Goal: Check status: Check status

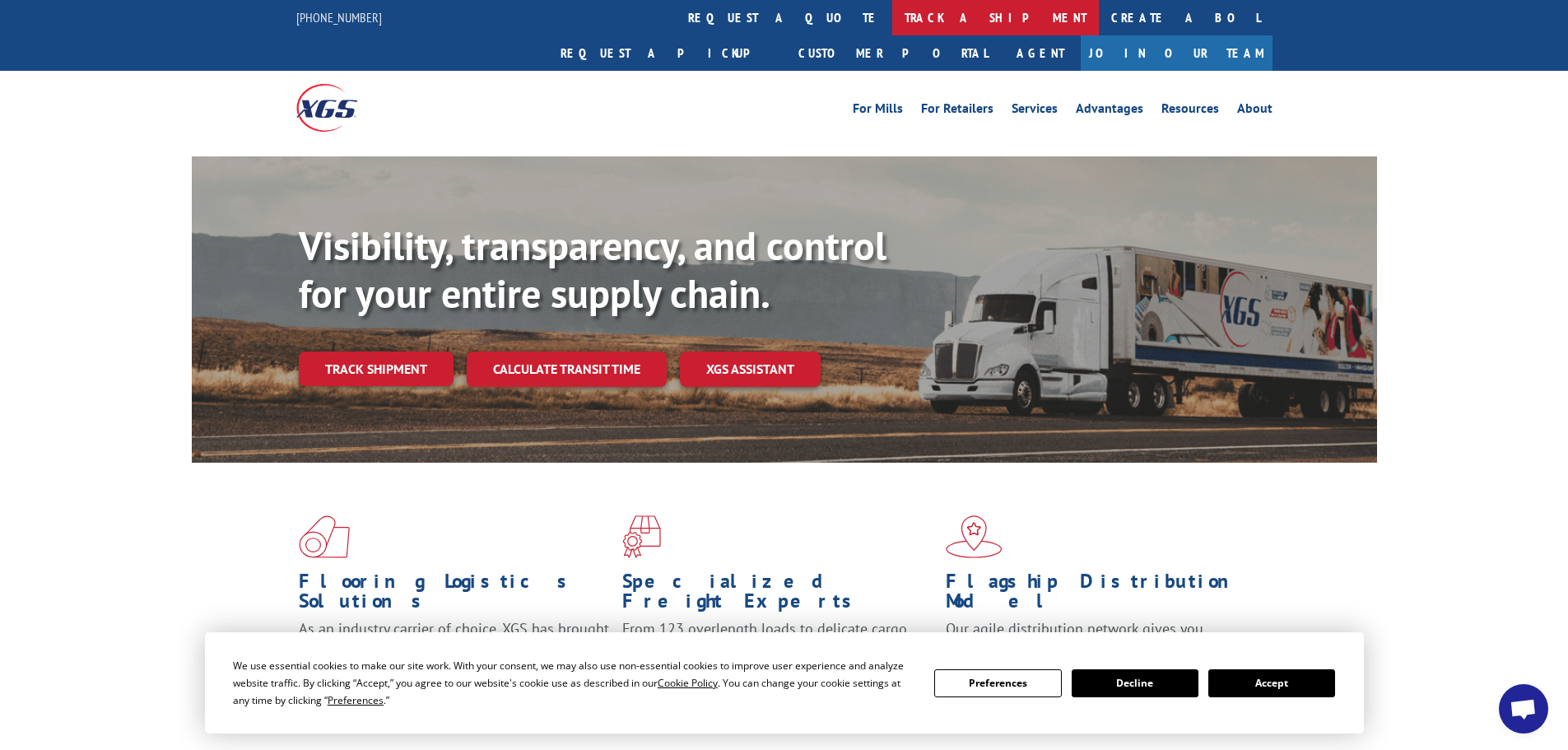
click at [892, 5] on link "track a shipment" at bounding box center [995, 18] width 207 height 36
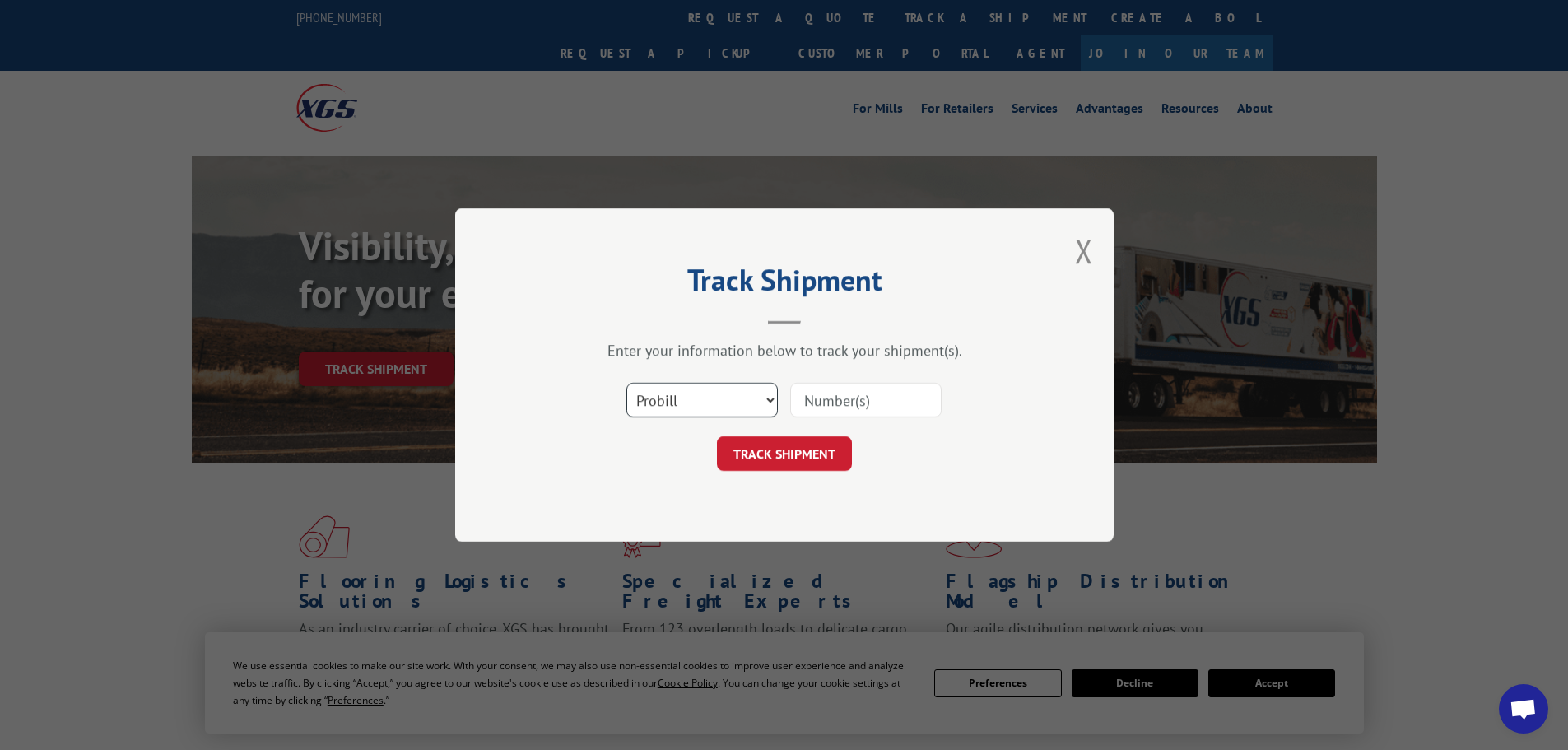
click at [699, 404] on select "Select category... Probill BOL PO" at bounding box center [702, 400] width 151 height 35
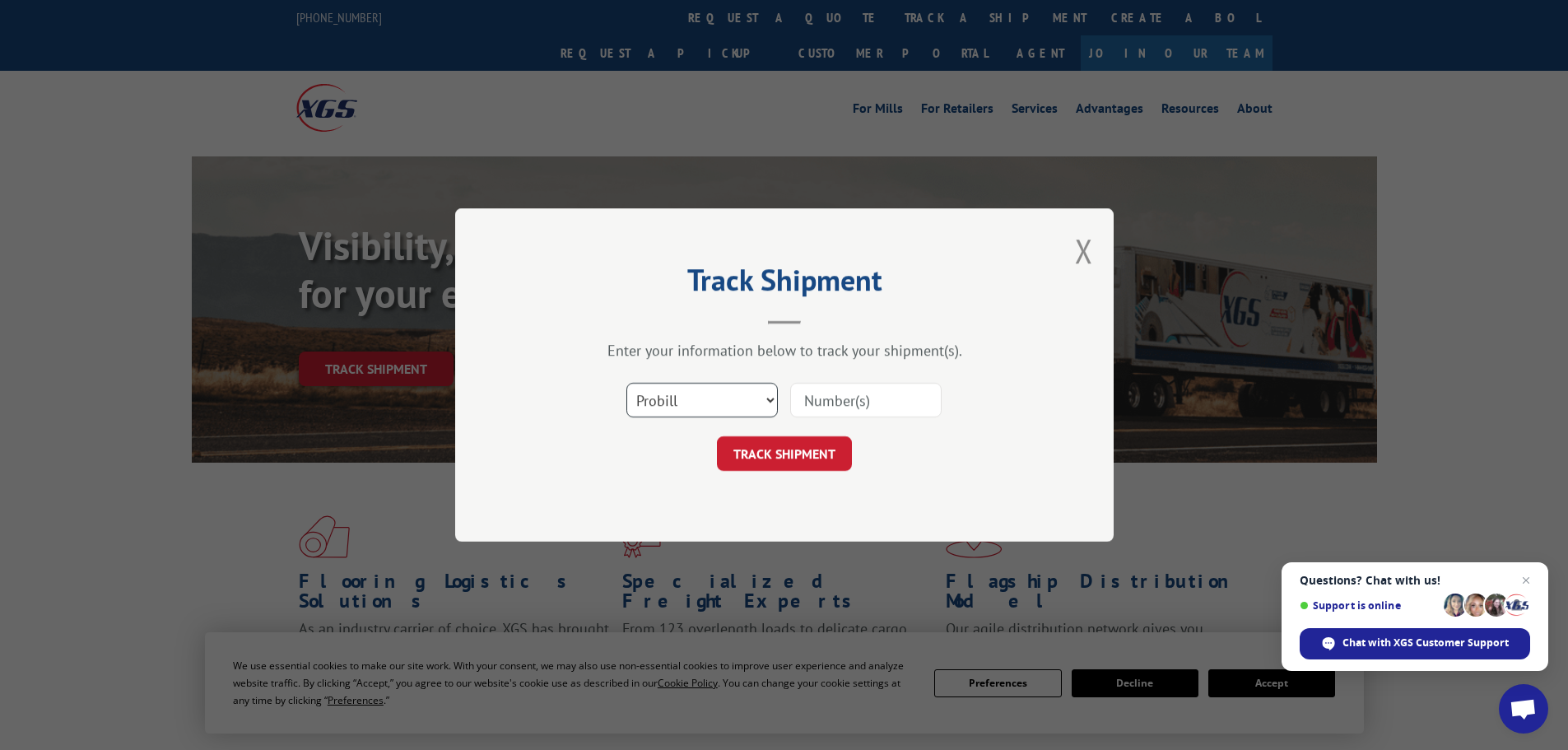
select select "bol"
click at [626, 383] on select "Select category... Probill BOL PO" at bounding box center [702, 400] width 151 height 35
paste input "458077"
type input "458077"
click at [756, 444] on button "TRACK SHIPMENT" at bounding box center [785, 453] width 135 height 35
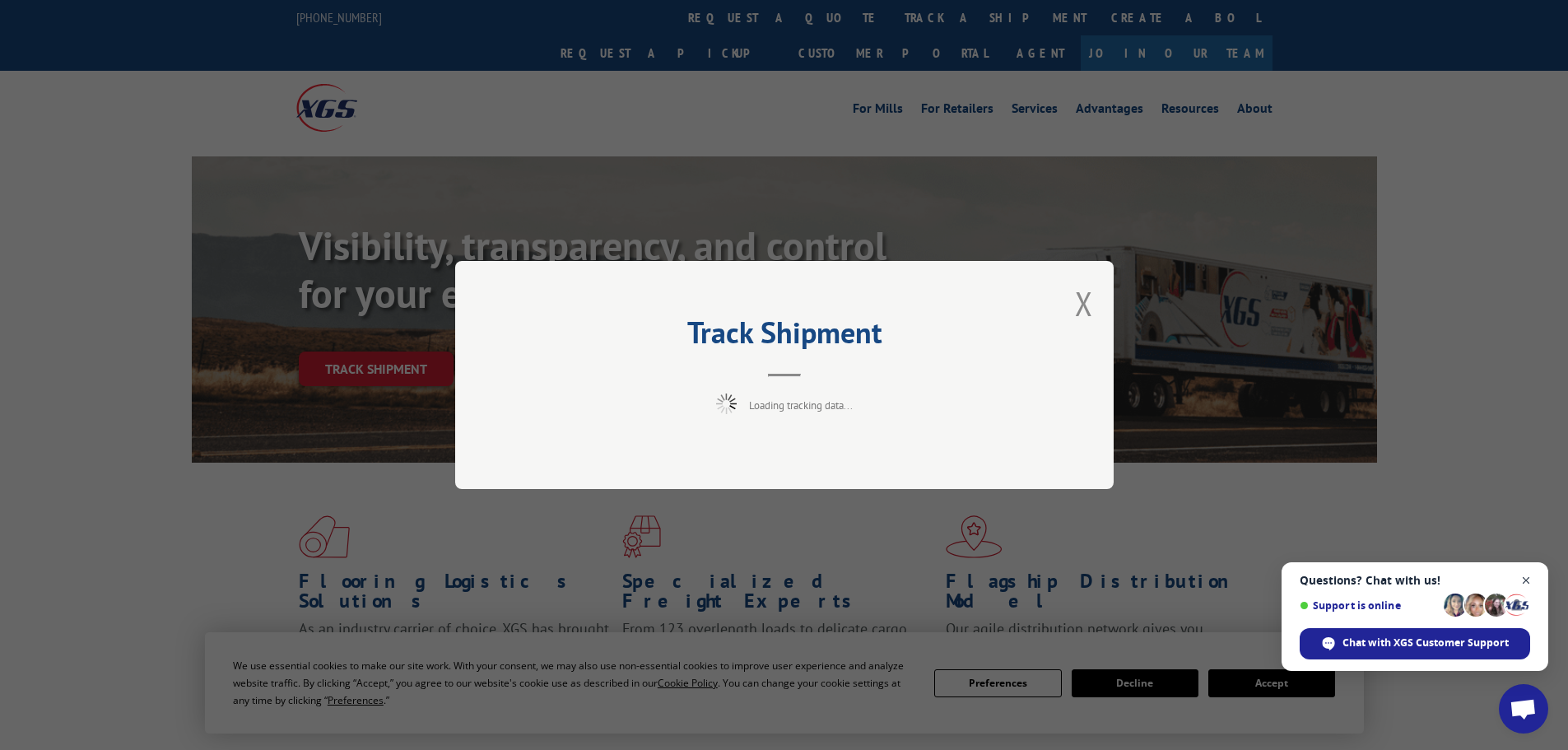
click at [1530, 578] on span "Close chat" at bounding box center [1526, 580] width 20 height 20
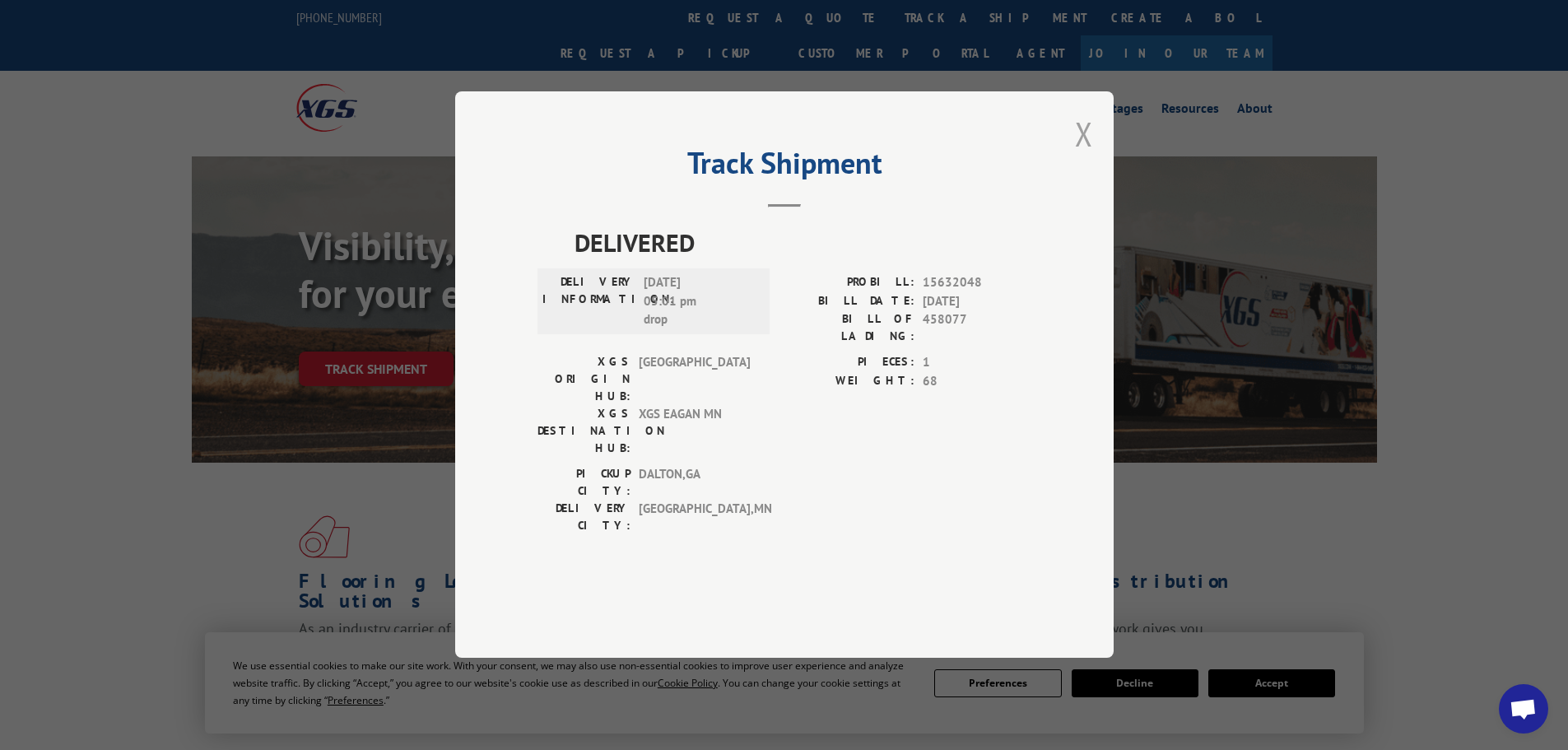
click at [1083, 156] on button "Close modal" at bounding box center [1084, 134] width 18 height 44
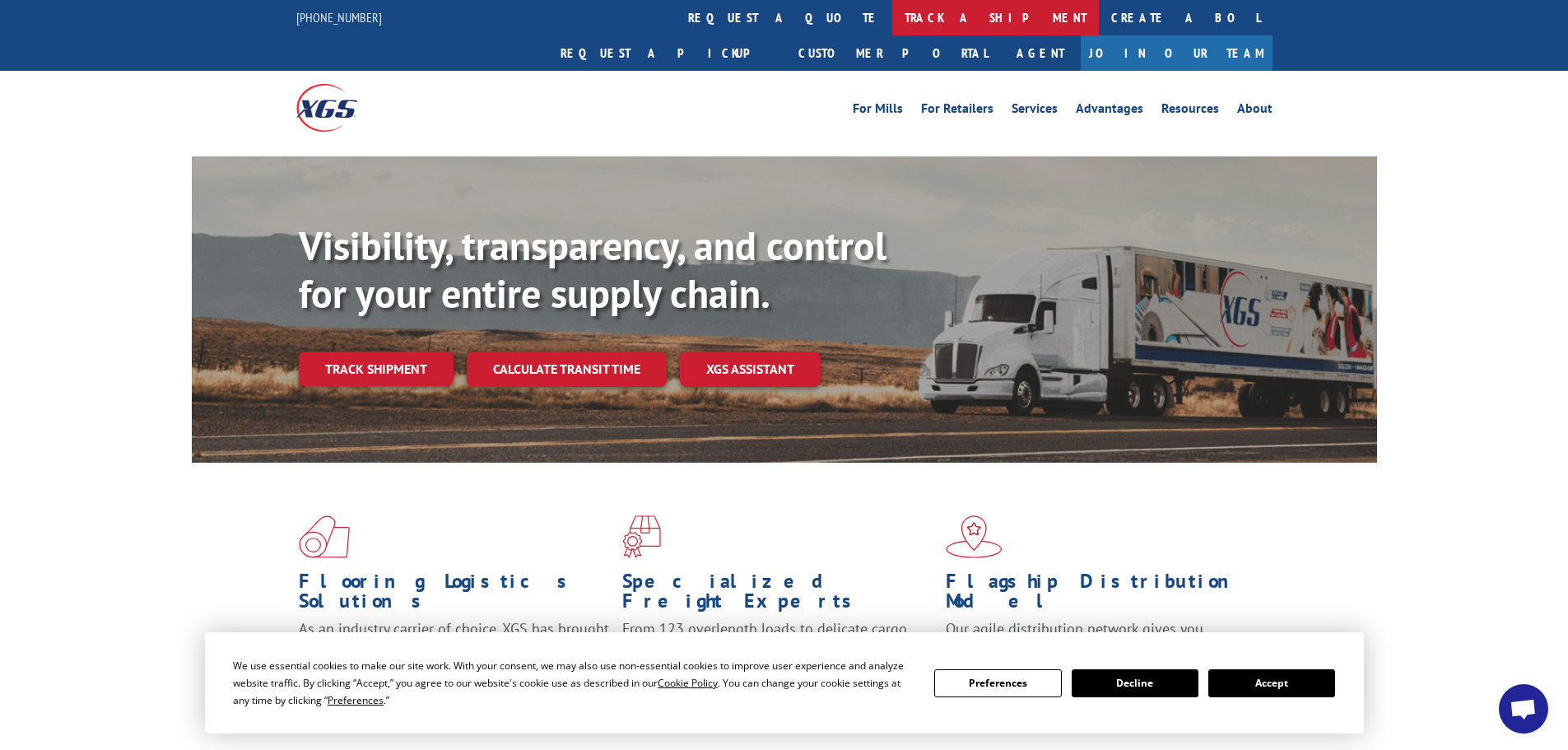
click at [892, 23] on link "track a shipment" at bounding box center [995, 18] width 207 height 36
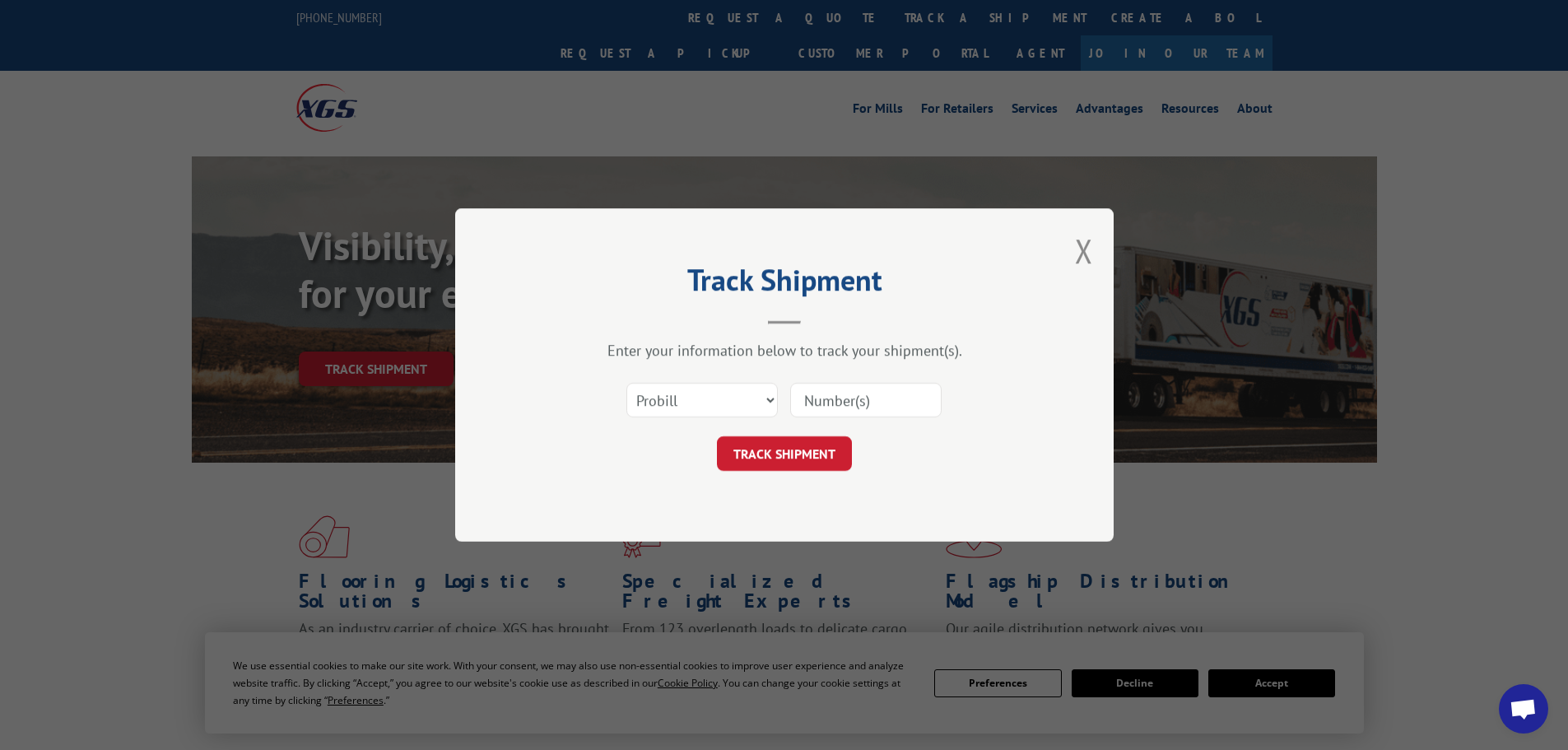
paste input "262478250912"
type input "262478250912"
click at [769, 453] on button "TRACK SHIPMENT" at bounding box center [785, 453] width 135 height 35
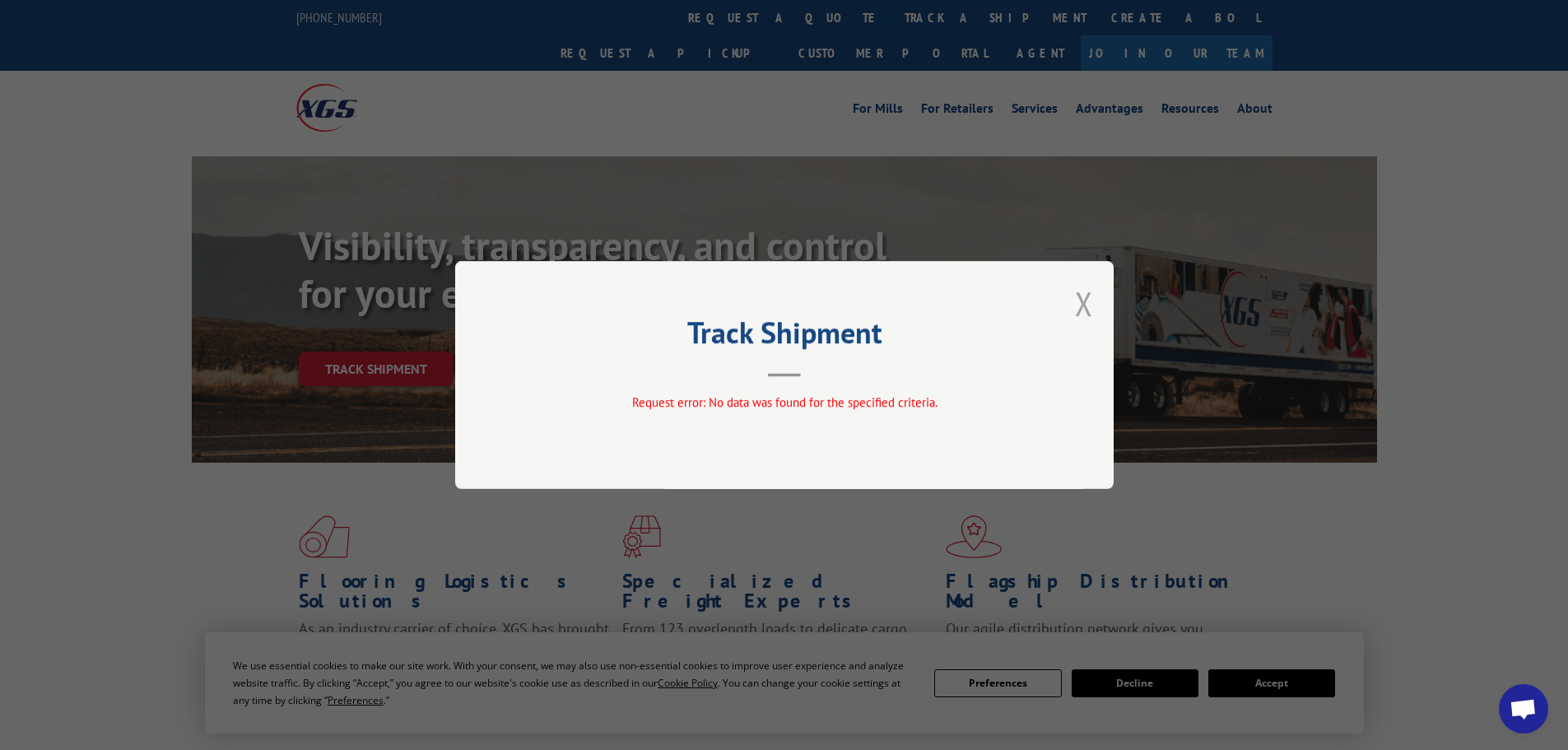
click at [1086, 310] on button "Close modal" at bounding box center [1084, 303] width 18 height 44
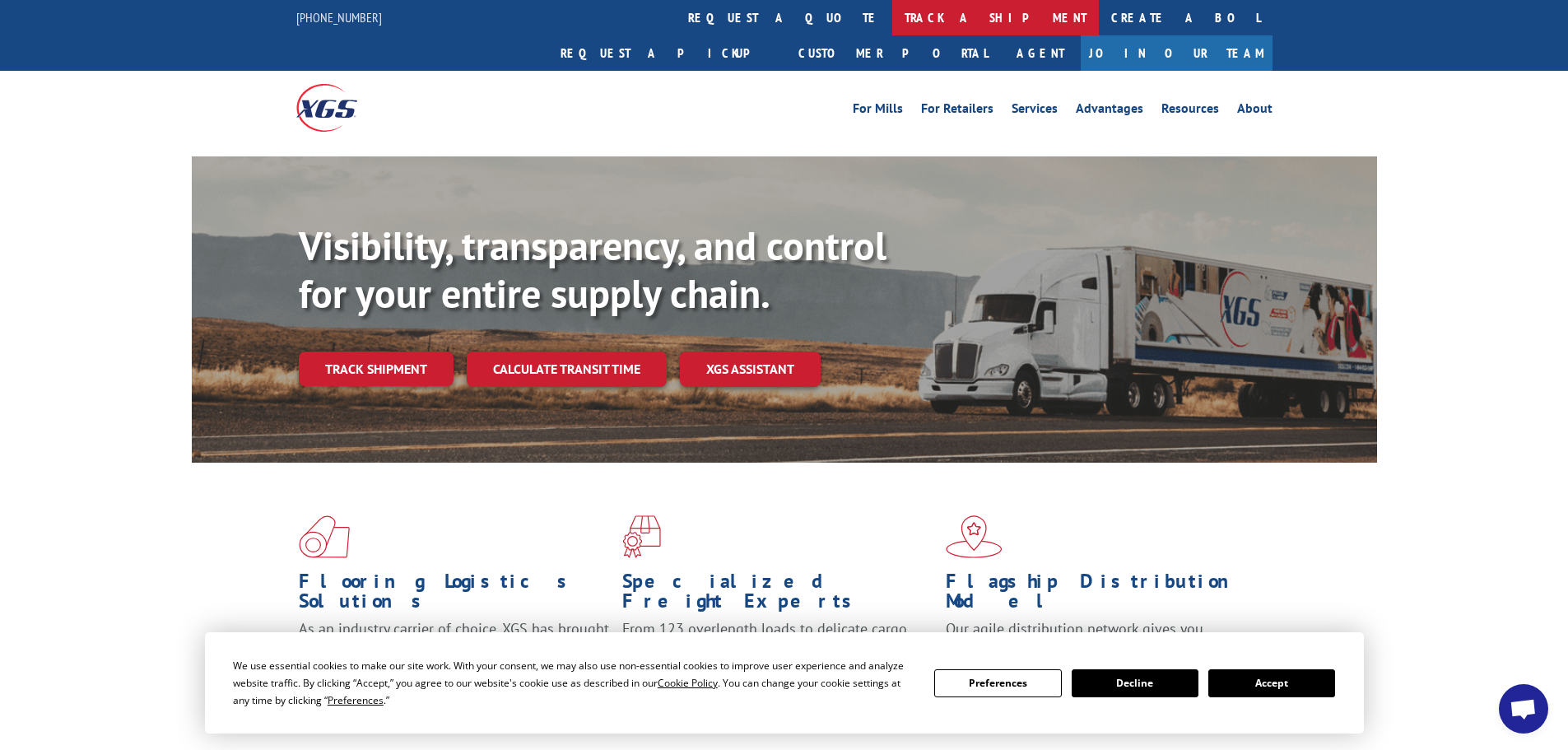
click at [892, 27] on link "track a shipment" at bounding box center [995, 18] width 207 height 36
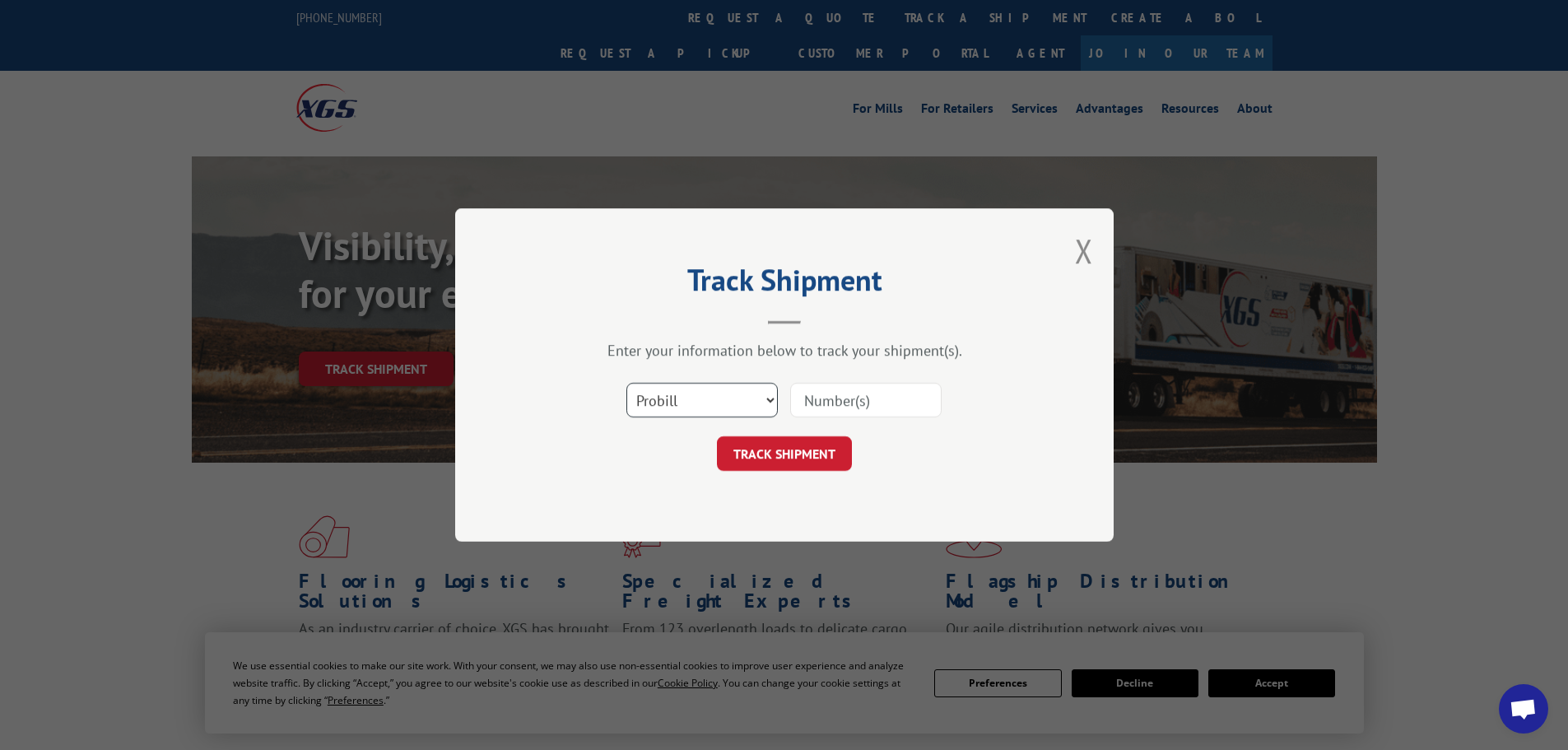
click at [753, 401] on select "Select category... Probill BOL PO" at bounding box center [702, 400] width 151 height 35
select select "po"
click at [626, 383] on select "Select category... Probill BOL PO" at bounding box center [702, 400] width 151 height 35
click at [887, 400] on input at bounding box center [866, 400] width 151 height 35
click at [678, 387] on select "Select category... Probill BOL PO" at bounding box center [702, 400] width 151 height 35
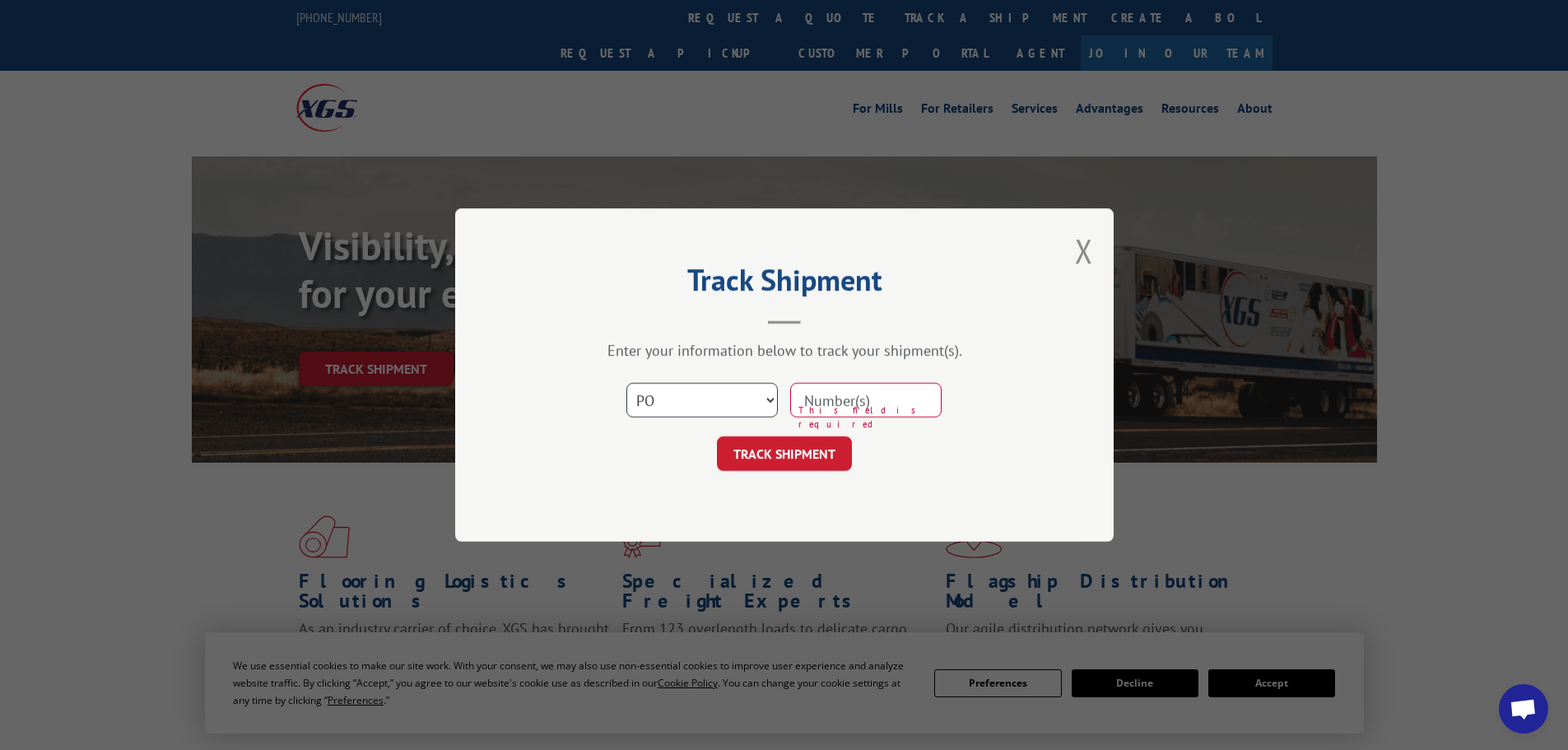
click at [626, 383] on select "Select category... Probill BOL PO" at bounding box center [702, 400] width 151 height 35
paste input "47522995"
type input "47522995"
click at [781, 461] on button "TRACK SHIPMENT" at bounding box center [785, 453] width 135 height 35
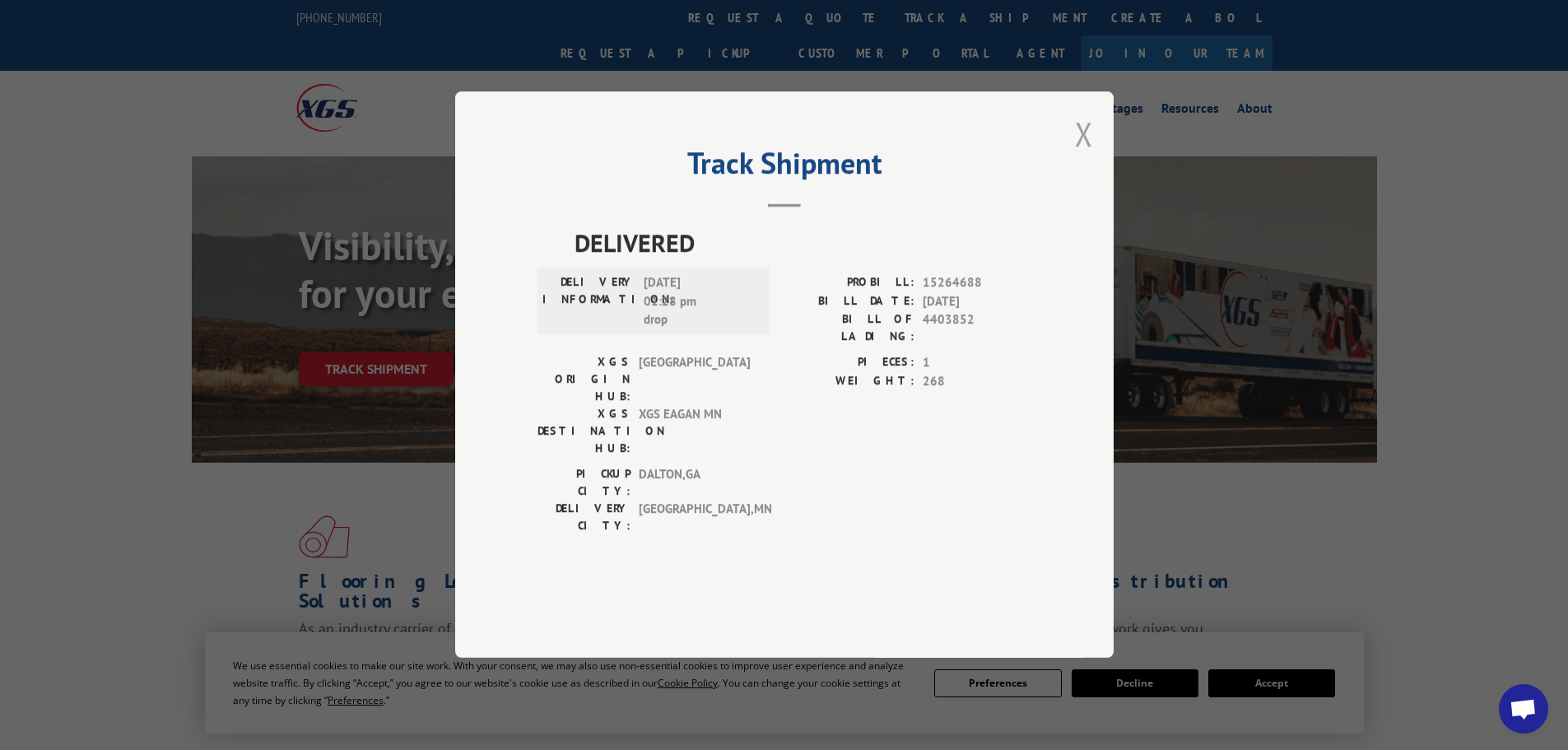
click at [1087, 156] on button "Close modal" at bounding box center [1084, 134] width 18 height 44
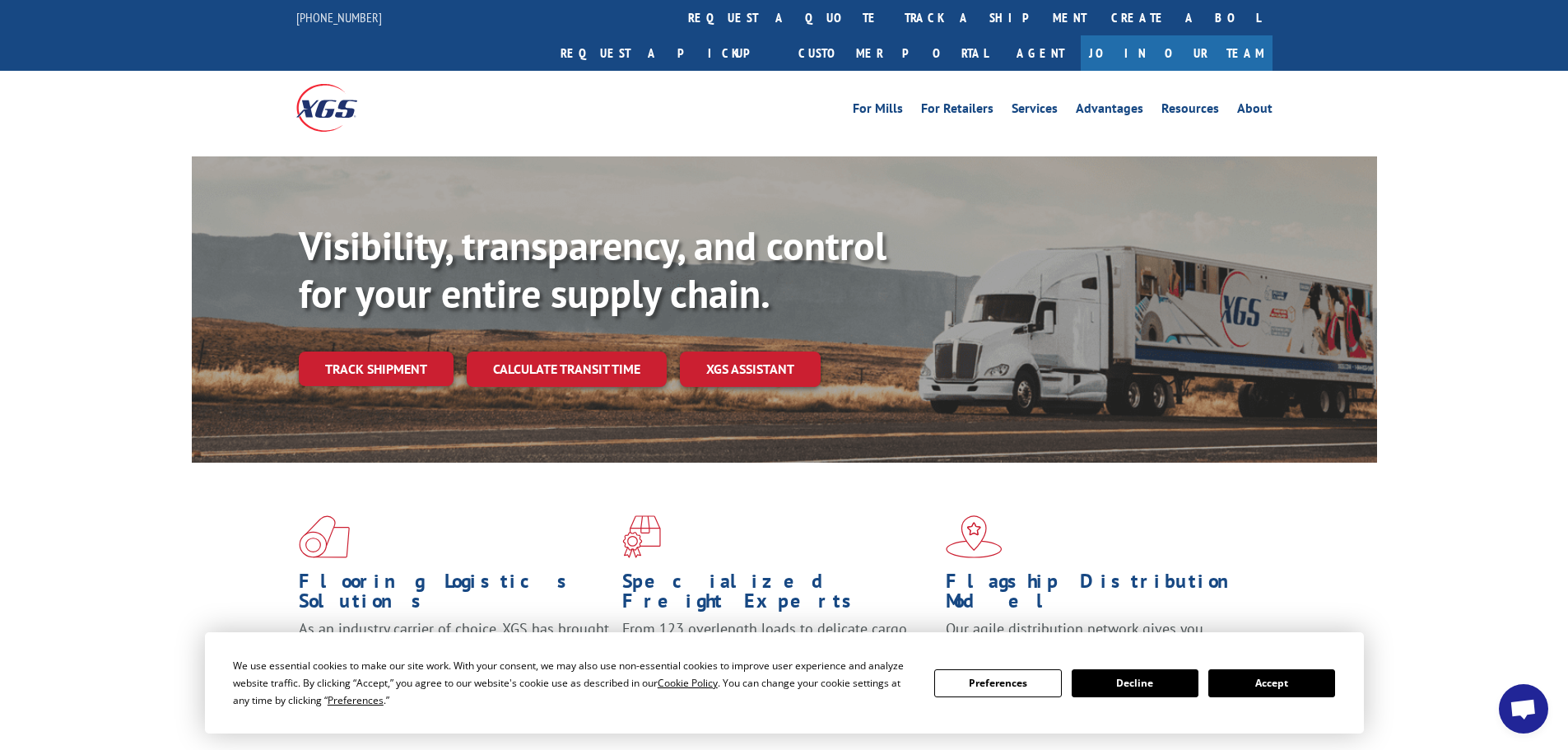
click at [1290, 676] on button "Accept" at bounding box center [1271, 682] width 127 height 28
